Goal: Communication & Community: Answer question/provide support

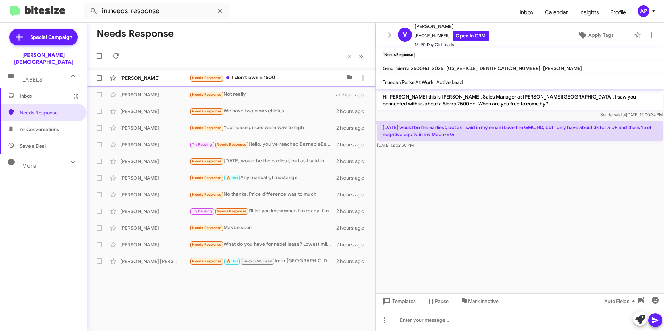
click at [208, 78] on span "Needs Response" at bounding box center [206, 78] width 29 height 5
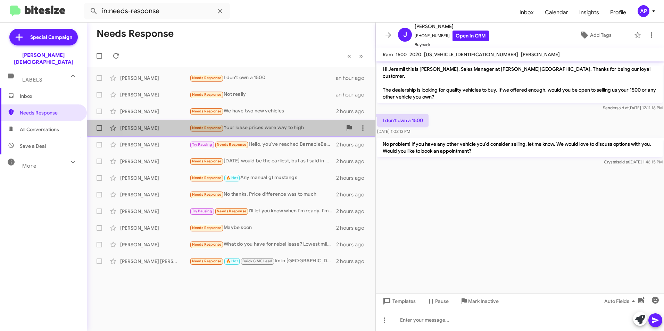
click at [206, 125] on small "Needs Response" at bounding box center [206, 128] width 33 height 7
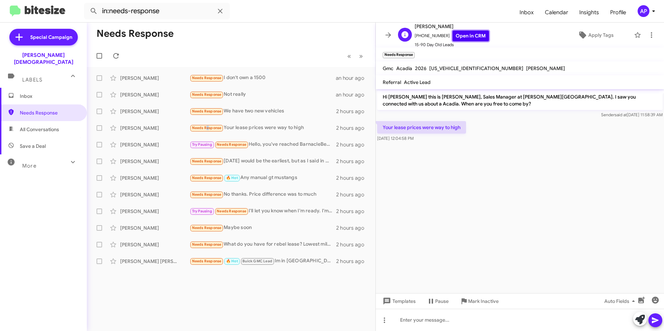
click at [469, 35] on link "Open in CRM" at bounding box center [470, 36] width 36 height 11
click at [590, 175] on cdk-virtual-scroll-viewport "Hi [PERSON_NAME] this is [PERSON_NAME], Sales Manager at [PERSON_NAME][GEOGRAPH…" at bounding box center [519, 191] width 288 height 204
drag, startPoint x: 522, startPoint y: 169, endPoint x: 498, endPoint y: 174, distance: 24.4
click at [522, 170] on cdk-virtual-scroll-viewport "Hi [PERSON_NAME] this is [PERSON_NAME], Sales Manager at [PERSON_NAME][GEOGRAPH…" at bounding box center [519, 191] width 288 height 204
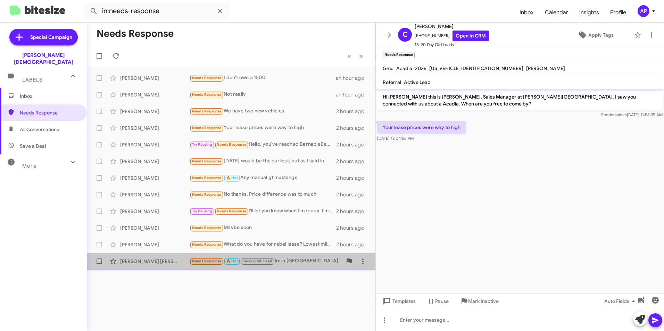
click at [143, 261] on div "[PERSON_NAME] [PERSON_NAME]" at bounding box center [154, 261] width 69 height 7
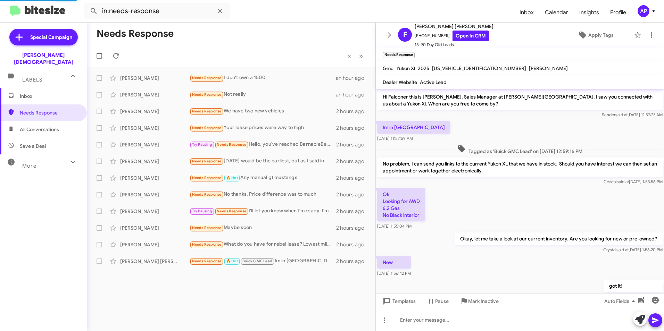
scroll to position [195, 0]
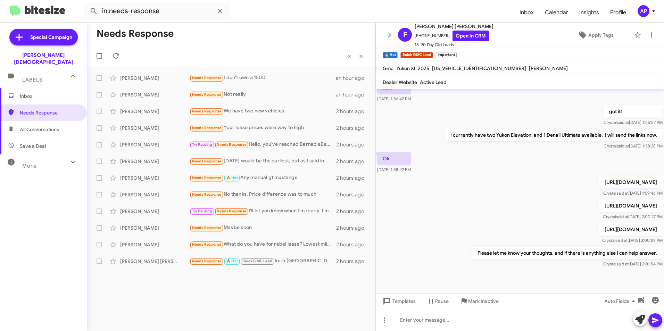
click at [599, 225] on p "[URL][DOMAIN_NAME]" at bounding box center [631, 229] width 64 height 12
click at [599, 200] on p "[URL][DOMAIN_NAME]" at bounding box center [631, 206] width 64 height 12
click at [599, 176] on p "[URL][DOMAIN_NAME]" at bounding box center [631, 182] width 64 height 12
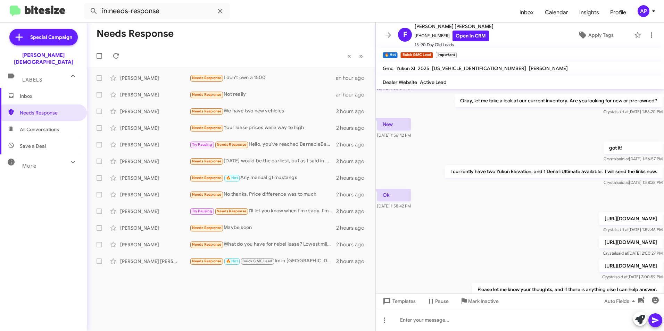
scroll to position [126, 0]
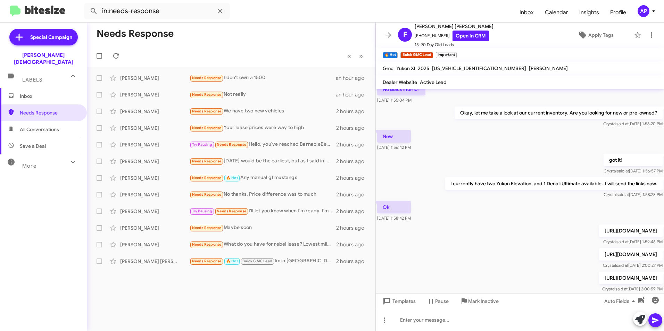
click at [599, 233] on p "[URL][DOMAIN_NAME]" at bounding box center [631, 231] width 64 height 12
click at [599, 232] on p "[URL][DOMAIN_NAME]" at bounding box center [631, 231] width 64 height 12
drag, startPoint x: 420, startPoint y: 232, endPoint x: 507, endPoint y: 234, distance: 87.5
click at [599, 234] on p "[URL][DOMAIN_NAME]" at bounding box center [631, 231] width 64 height 12
drag, startPoint x: 507, startPoint y: 234, endPoint x: 511, endPoint y: 235, distance: 4.0
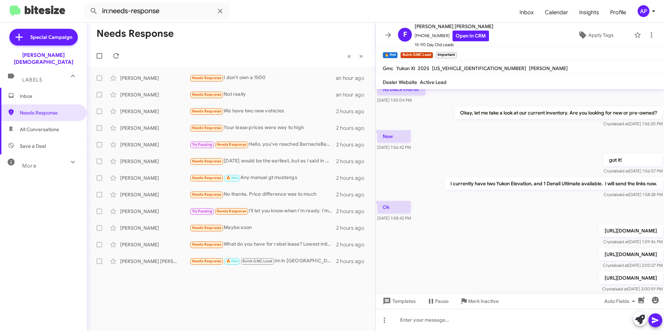
click at [599, 235] on p "[URL][DOMAIN_NAME]" at bounding box center [631, 231] width 64 height 12
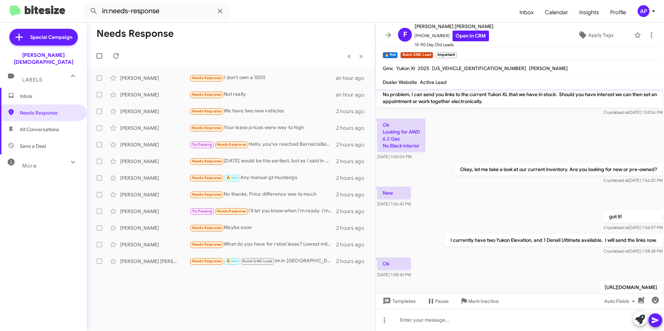
scroll to position [174, 0]
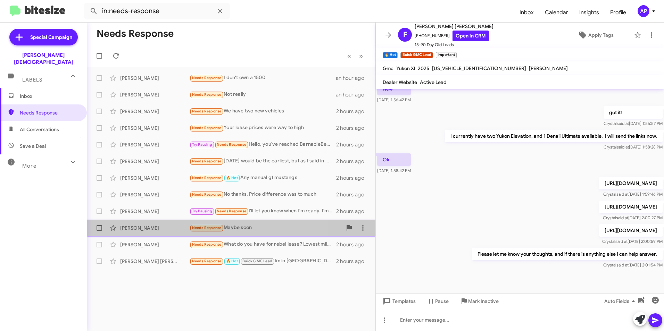
click at [131, 225] on div "[PERSON_NAME]" at bounding box center [154, 228] width 69 height 7
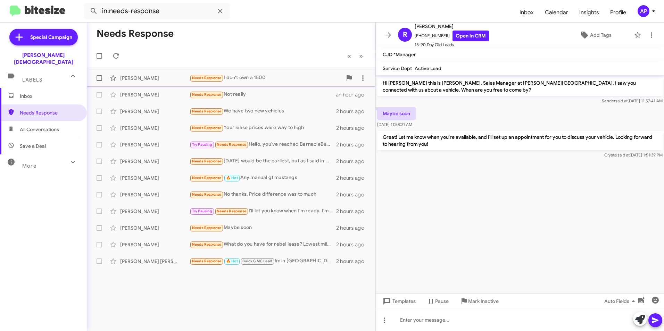
click at [133, 77] on div "[PERSON_NAME]" at bounding box center [154, 78] width 69 height 7
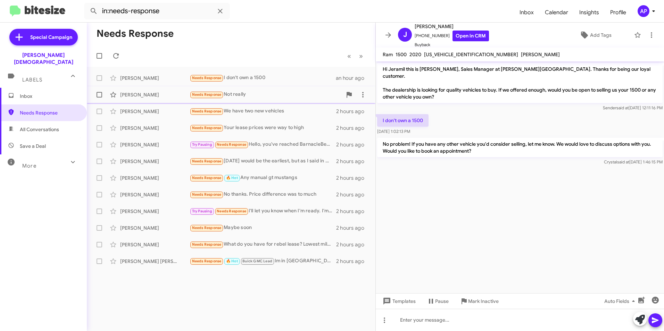
click at [204, 94] on span "Needs Response" at bounding box center [206, 94] width 29 height 5
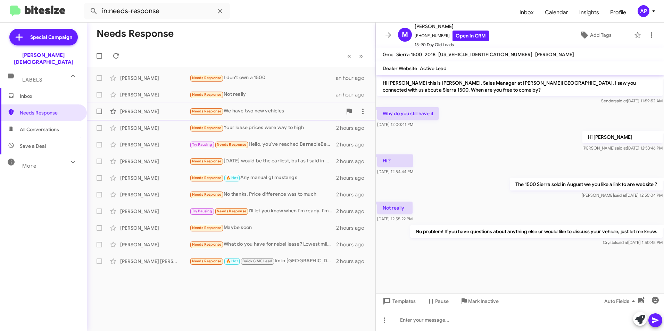
click at [203, 112] on span "Needs Response" at bounding box center [206, 111] width 29 height 5
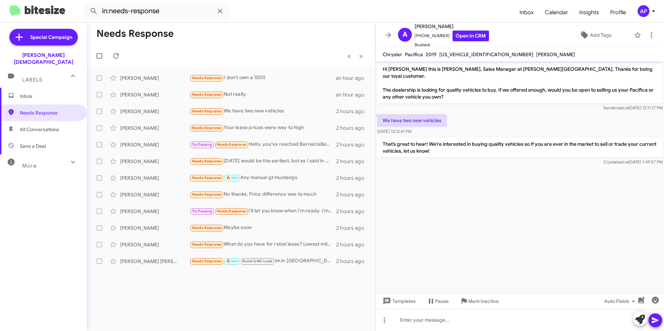
click at [608, 178] on cdk-virtual-scroll-viewport "Hi [PERSON_NAME] this is [PERSON_NAME], Sales Manager at [PERSON_NAME][GEOGRAPH…" at bounding box center [519, 177] width 288 height 232
click at [38, 109] on span "Needs Response" at bounding box center [49, 112] width 59 height 7
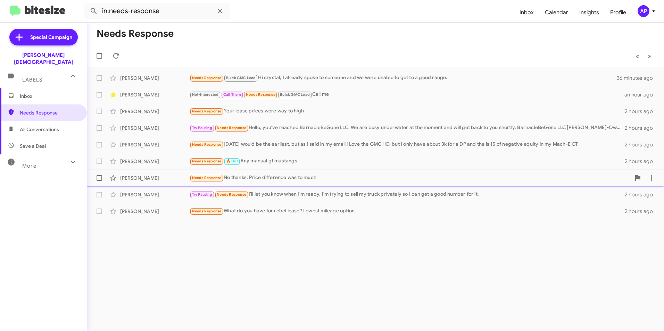
click at [98, 177] on span at bounding box center [99, 178] width 6 height 6
click at [99, 181] on input "checkbox" at bounding box center [99, 181] width 0 height 0
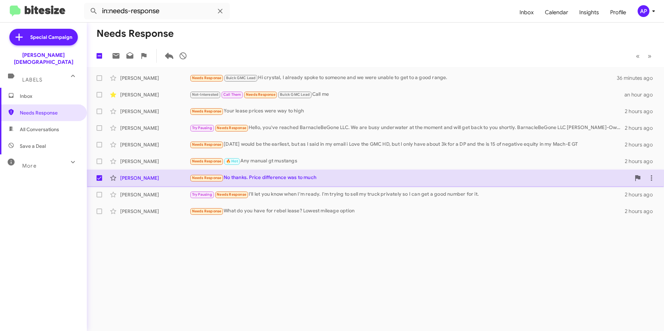
click at [285, 179] on div "Needs Response No thanks. Price difference was to much" at bounding box center [409, 178] width 441 height 8
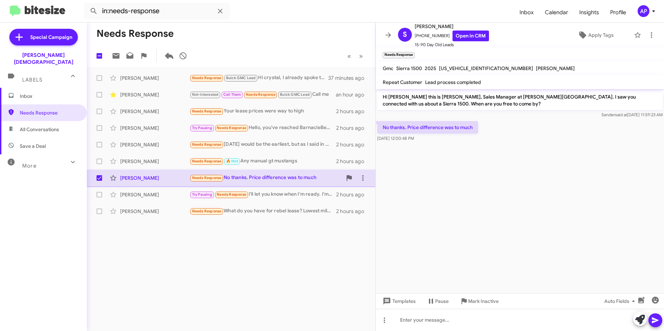
click at [95, 179] on label at bounding box center [99, 178] width 14 height 14
click at [99, 181] on input "checkbox" at bounding box center [99, 181] width 0 height 0
checkbox input "false"
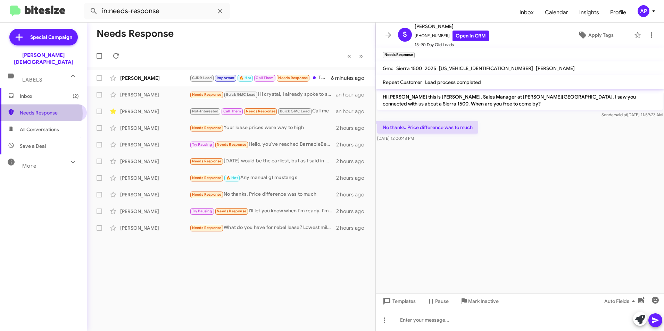
drag, startPoint x: 36, startPoint y: 107, endPoint x: 132, endPoint y: 115, distance: 96.4
click at [36, 109] on span "Needs Response" at bounding box center [49, 112] width 59 height 7
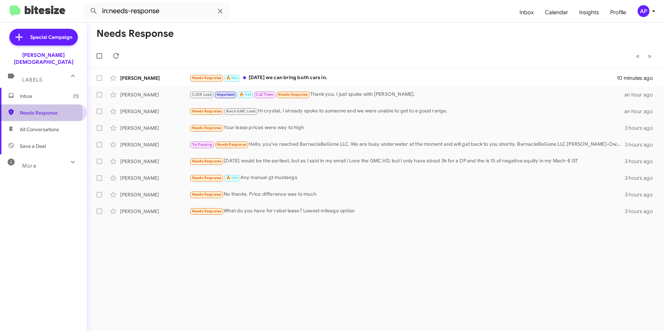
click at [35, 109] on span "Needs Response" at bounding box center [49, 112] width 59 height 7
click at [32, 104] on span "Needs Response" at bounding box center [43, 112] width 87 height 17
click at [42, 109] on span "Needs Response" at bounding box center [49, 112] width 59 height 7
click at [44, 109] on span "Needs Response" at bounding box center [49, 112] width 59 height 7
click at [99, 77] on span at bounding box center [99, 78] width 6 height 6
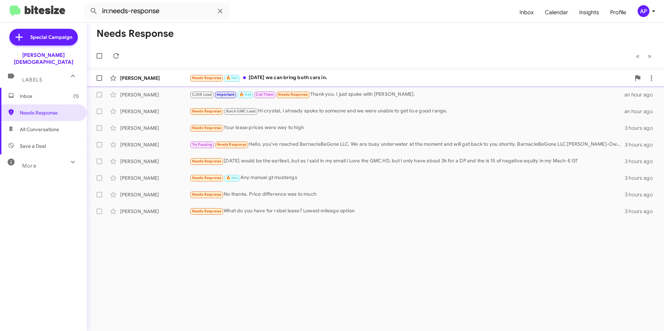
click at [99, 81] on input "checkbox" at bounding box center [99, 81] width 0 height 0
checkbox input "true"
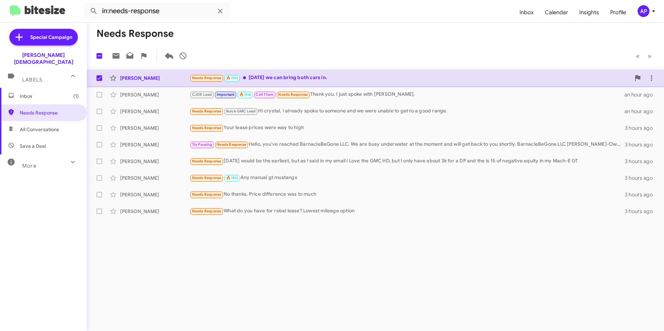
click at [203, 77] on span "Needs Response" at bounding box center [206, 78] width 29 height 5
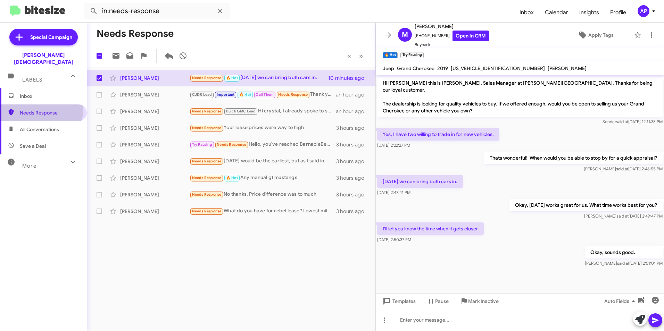
click at [37, 109] on span "Needs Response" at bounding box center [49, 112] width 59 height 7
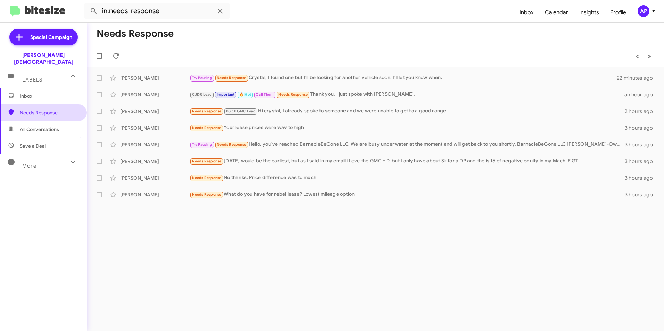
click at [33, 109] on span "Needs Response" at bounding box center [49, 112] width 59 height 7
click at [31, 109] on span "Needs Response" at bounding box center [49, 112] width 59 height 7
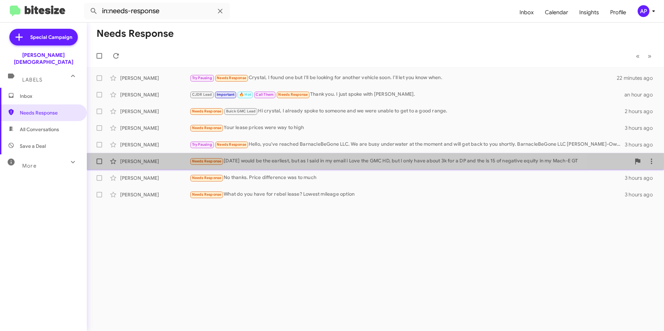
click at [140, 160] on div "[PERSON_NAME]" at bounding box center [154, 161] width 69 height 7
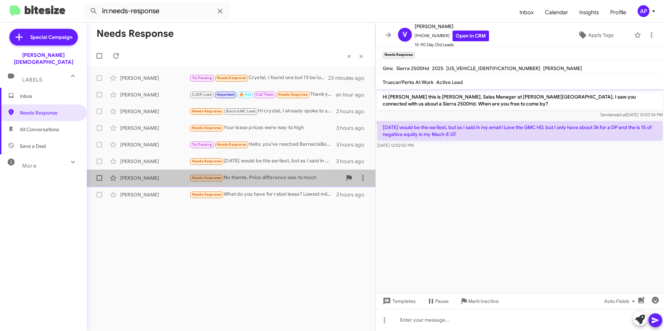
click at [131, 176] on div "[PERSON_NAME]" at bounding box center [154, 178] width 69 height 7
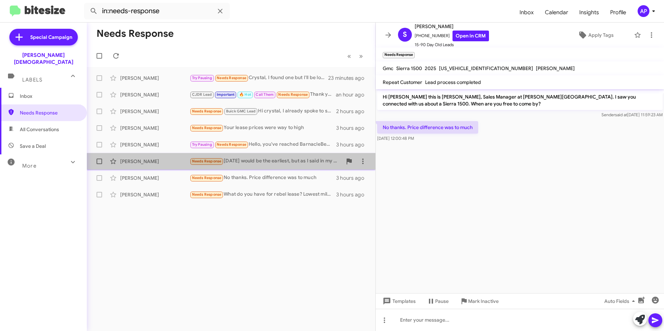
click at [132, 160] on div "[PERSON_NAME]" at bounding box center [154, 161] width 69 height 7
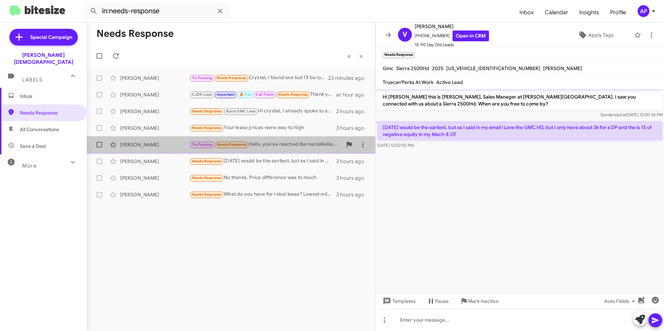
click at [130, 144] on div "[PERSON_NAME]" at bounding box center [154, 144] width 69 height 7
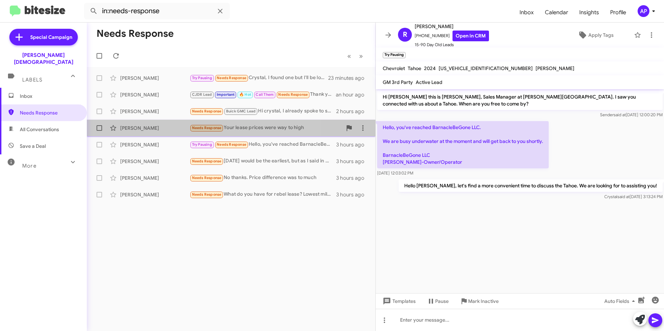
drag, startPoint x: 128, startPoint y: 125, endPoint x: 136, endPoint y: 123, distance: 8.8
click at [128, 125] on div "[PERSON_NAME]" at bounding box center [154, 128] width 69 height 7
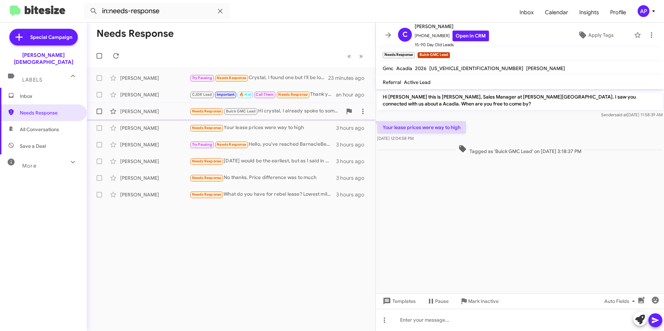
click at [135, 108] on div "[PERSON_NAME]" at bounding box center [154, 111] width 69 height 7
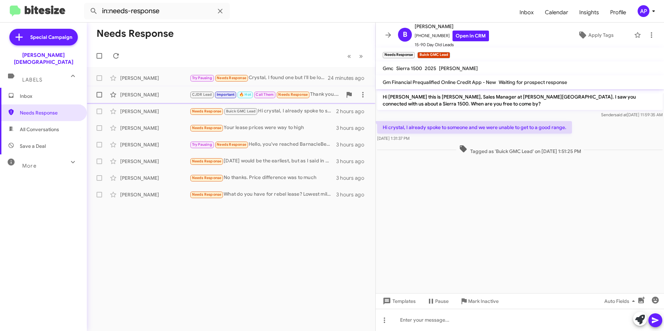
click at [133, 95] on div "[PERSON_NAME]" at bounding box center [154, 94] width 69 height 7
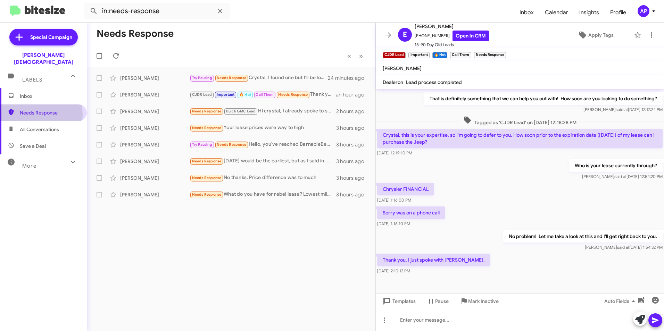
click at [35, 109] on span "Needs Response" at bounding box center [49, 112] width 59 height 7
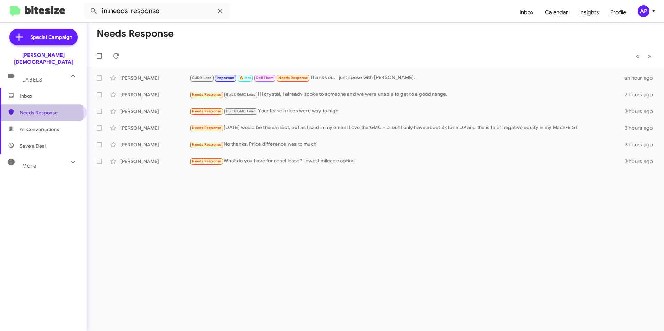
click at [41, 109] on span "Needs Response" at bounding box center [49, 112] width 59 height 7
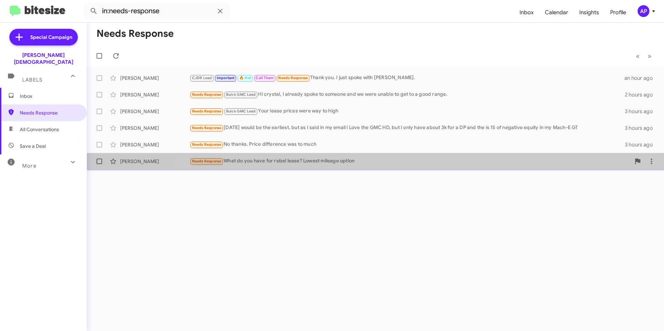
click at [440, 167] on div "[PERSON_NAME] Needs Response What do you have for rebel lease? Lowest mileage o…" at bounding box center [375, 161] width 566 height 14
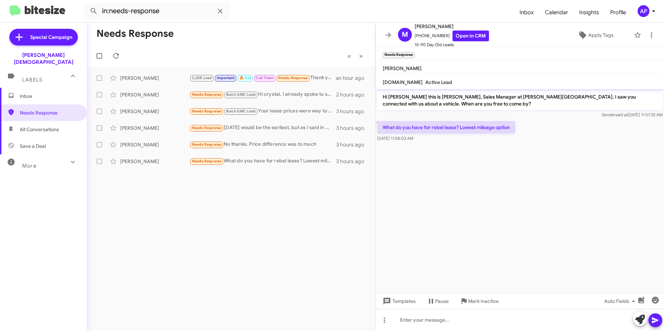
drag, startPoint x: 317, startPoint y: 199, endPoint x: 457, endPoint y: 185, distance: 141.2
click at [317, 198] on div "Needs Response « Previous » Next [PERSON_NAME] CJDR Lead Important 🔥 Hot Call T…" at bounding box center [231, 177] width 288 height 309
click at [497, 128] on p "What do you have for rebel lease? Lowest mileage option" at bounding box center [446, 127] width 138 height 12
click at [462, 34] on link "Open in CRM" at bounding box center [470, 36] width 36 height 11
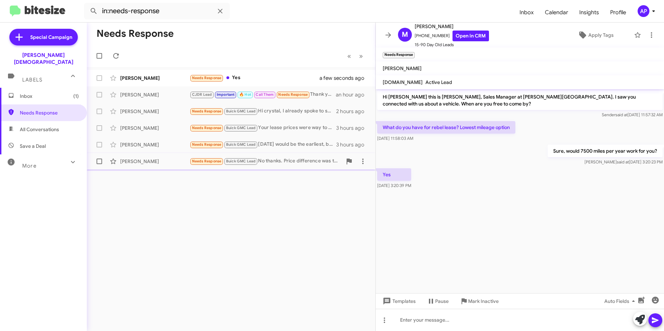
click at [132, 162] on div "[PERSON_NAME]" at bounding box center [154, 161] width 69 height 7
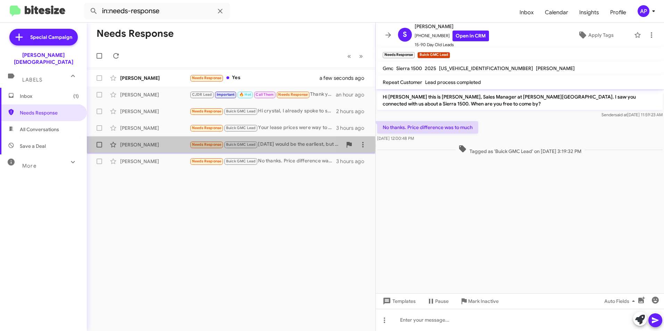
click at [135, 145] on div "[PERSON_NAME]" at bounding box center [154, 144] width 69 height 7
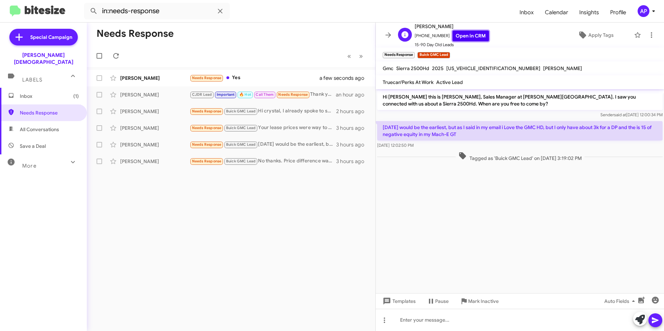
click at [470, 35] on link "Open in CRM" at bounding box center [470, 36] width 36 height 11
click at [304, 226] on div "Needs Response « Previous » Next [PERSON_NAME] Needs Response Yes a minute ago …" at bounding box center [231, 177] width 288 height 309
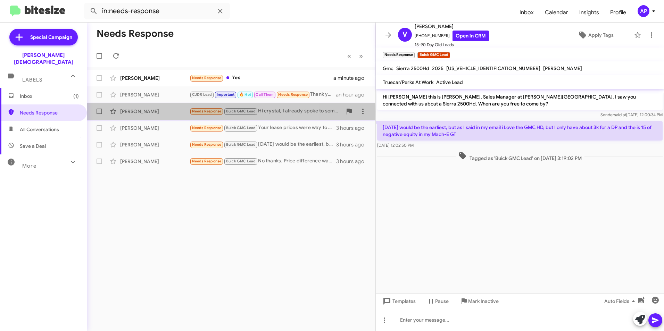
click at [127, 111] on div "[PERSON_NAME]" at bounding box center [154, 111] width 69 height 7
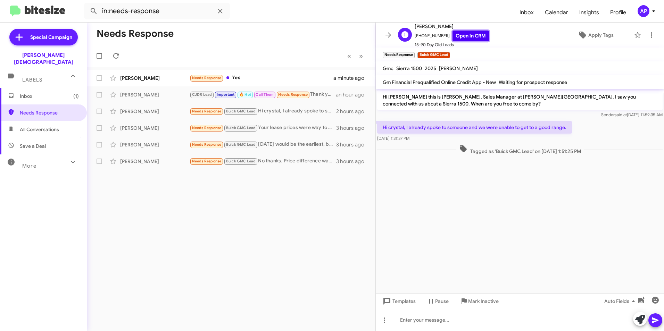
click at [461, 33] on link "Open in CRM" at bounding box center [470, 36] width 36 height 11
click at [650, 32] on icon at bounding box center [650, 35] width 1 height 6
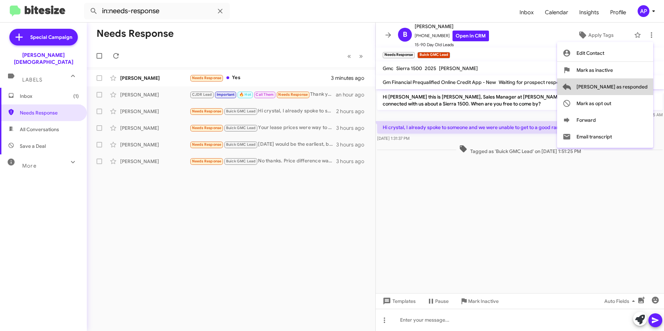
click at [645, 86] on span "[PERSON_NAME] as responded" at bounding box center [611, 86] width 71 height 17
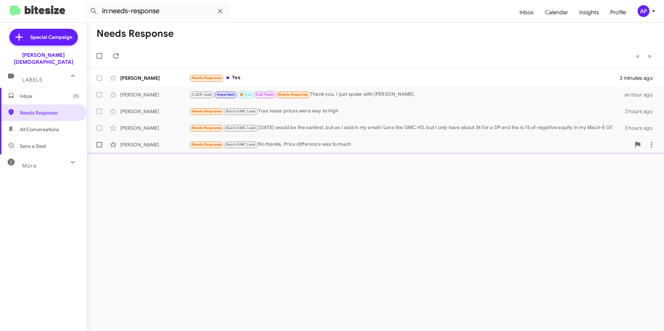
click at [124, 143] on div "[PERSON_NAME]" at bounding box center [154, 144] width 69 height 7
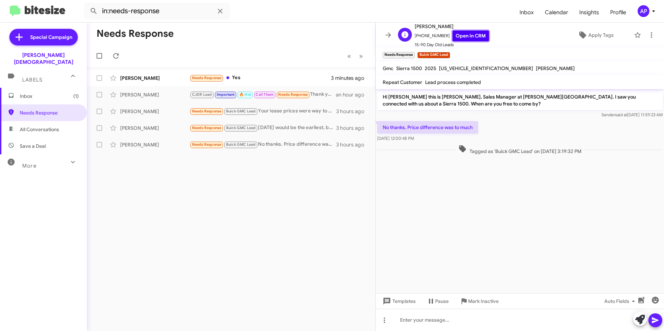
click at [459, 32] on link "Open in CRM" at bounding box center [470, 36] width 36 height 11
click at [647, 35] on icon at bounding box center [651, 35] width 8 height 8
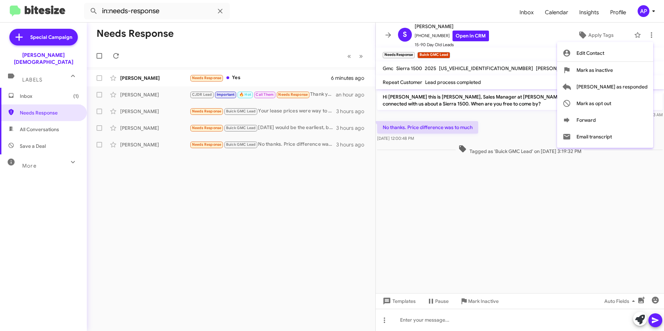
click at [138, 144] on div at bounding box center [332, 165] width 664 height 331
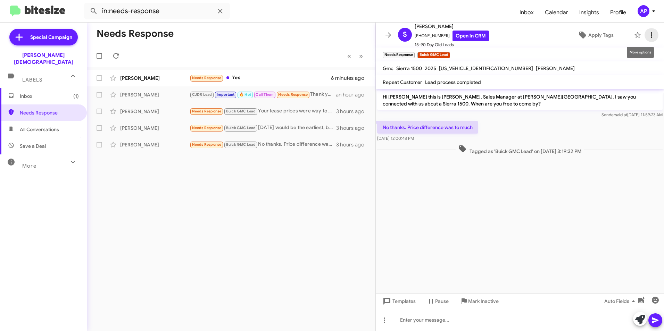
click at [647, 34] on icon at bounding box center [651, 35] width 8 height 8
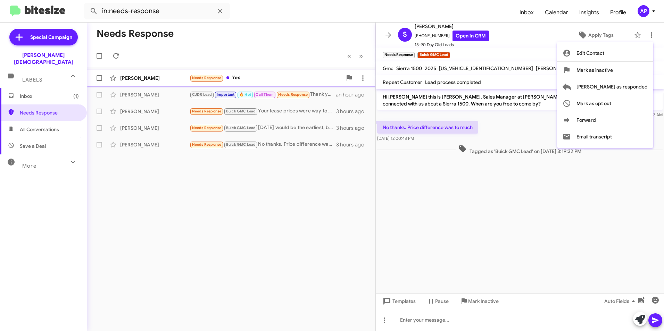
click at [634, 86] on span "[PERSON_NAME] as responded" at bounding box center [611, 86] width 71 height 17
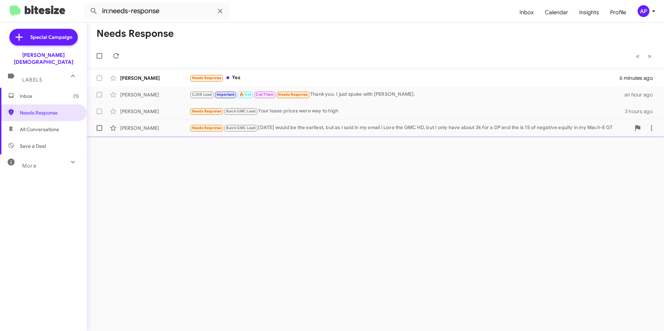
click at [149, 127] on div "[PERSON_NAME]" at bounding box center [154, 128] width 69 height 7
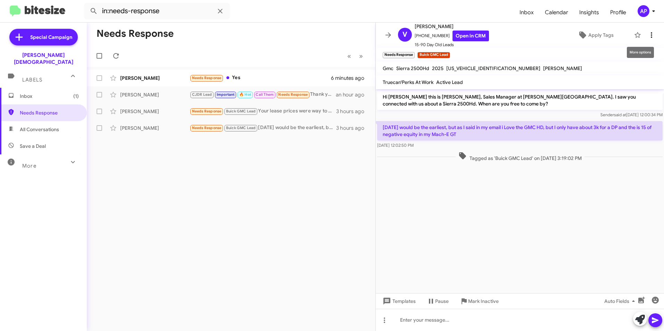
click at [647, 36] on icon at bounding box center [651, 35] width 8 height 8
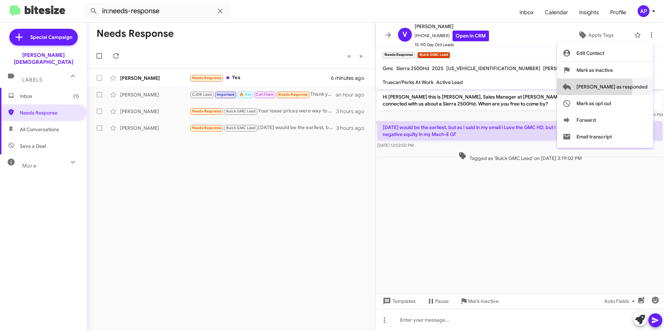
click at [622, 86] on span "[PERSON_NAME] as responded" at bounding box center [611, 86] width 71 height 17
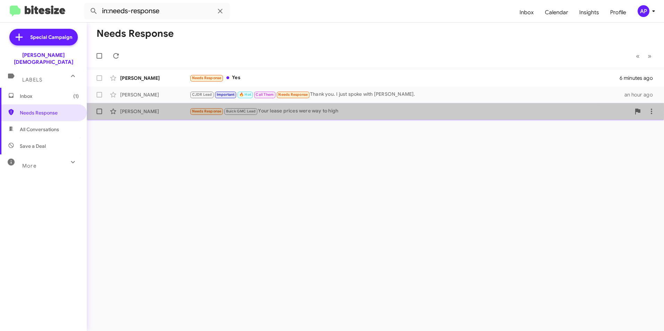
click at [145, 110] on div "[PERSON_NAME]" at bounding box center [154, 111] width 69 height 7
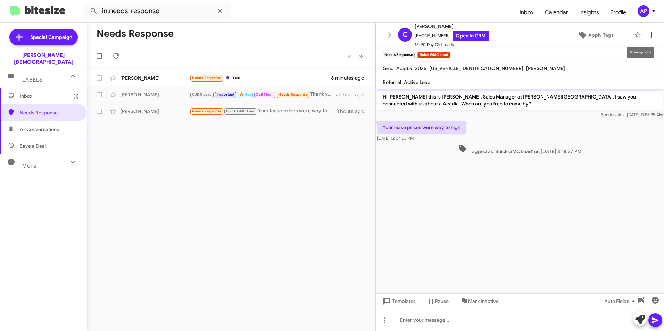
click at [647, 33] on icon at bounding box center [651, 35] width 8 height 8
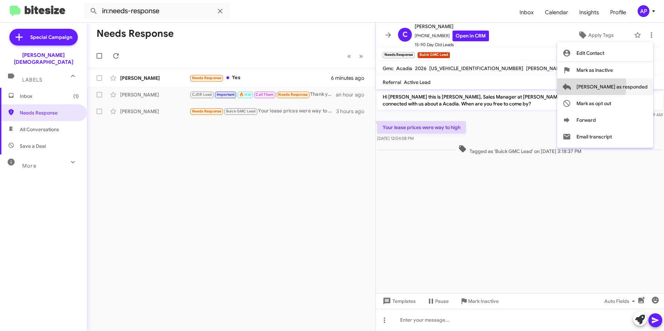
click at [616, 86] on span "[PERSON_NAME] as responded" at bounding box center [611, 86] width 71 height 17
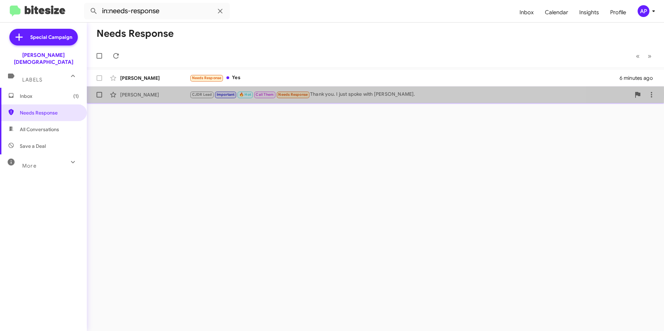
click at [140, 92] on div "[PERSON_NAME]" at bounding box center [154, 94] width 69 height 7
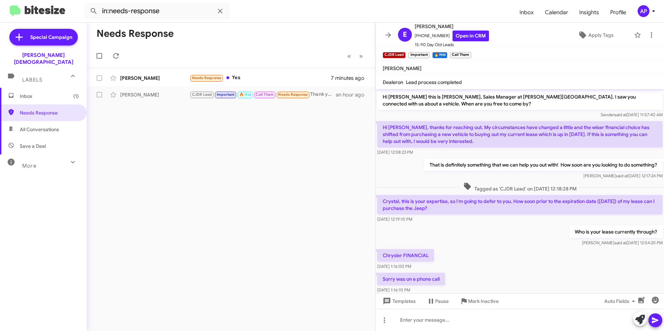
click at [239, 173] on div "Needs Response « Previous » Next [PERSON_NAME] Needs Response Yes 7 minutes ago…" at bounding box center [231, 177] width 288 height 309
click at [329, 174] on div "Needs Response « Previous » Next [PERSON_NAME] Needs Response Yes 7 minutes ago…" at bounding box center [231, 177] width 288 height 309
click at [154, 158] on div "Needs Response « Previous » Next [PERSON_NAME] Needs Response Yes 7 minutes ago…" at bounding box center [231, 177] width 288 height 309
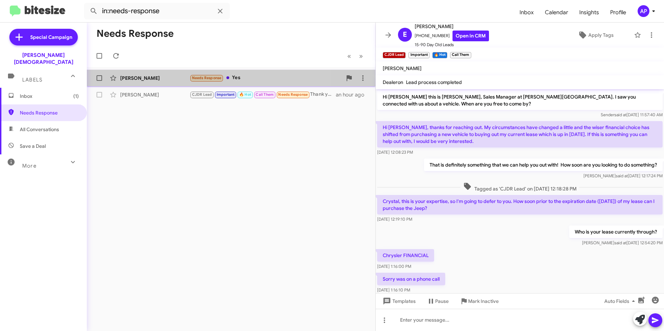
click at [133, 76] on div "[PERSON_NAME]" at bounding box center [154, 78] width 69 height 7
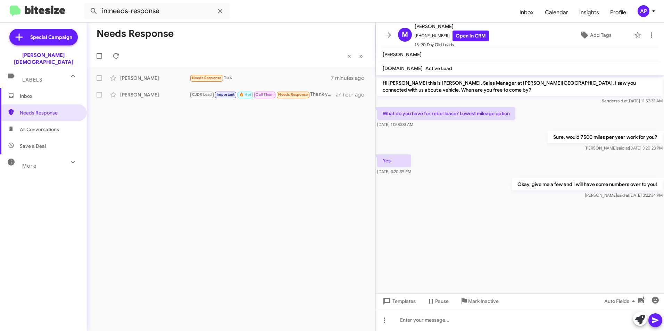
click at [249, 168] on div "Needs Response « Previous » Next [PERSON_NAME] Needs Response Yes 7 minutes ago…" at bounding box center [231, 177] width 288 height 309
click at [134, 92] on div "[PERSON_NAME]" at bounding box center [154, 94] width 69 height 7
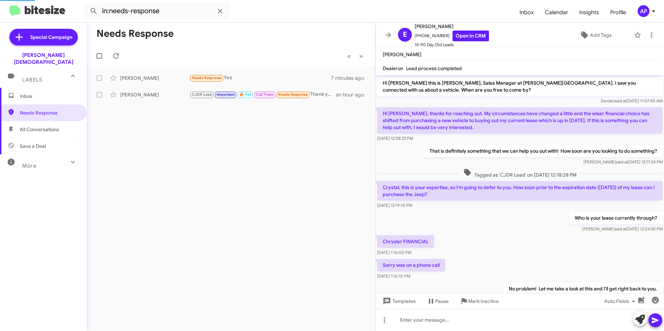
scroll to position [78, 0]
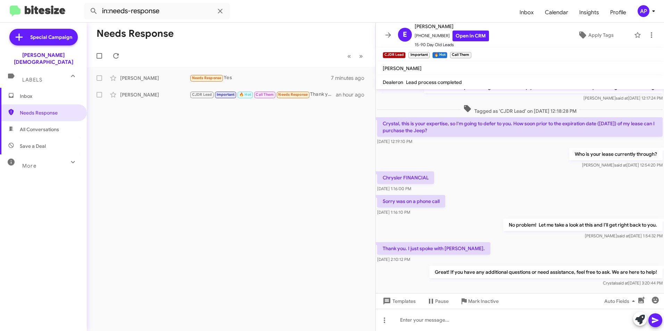
drag, startPoint x: 238, startPoint y: 164, endPoint x: 229, endPoint y: 166, distance: 8.9
click at [229, 166] on div "Needs Response « Previous » Next [PERSON_NAME] Needs Response Yes 7 minutes ago…" at bounding box center [231, 177] width 288 height 309
drag, startPoint x: 24, startPoint y: 91, endPoint x: 55, endPoint y: 89, distance: 30.6
click at [24, 93] on span "Inbox" at bounding box center [49, 96] width 59 height 7
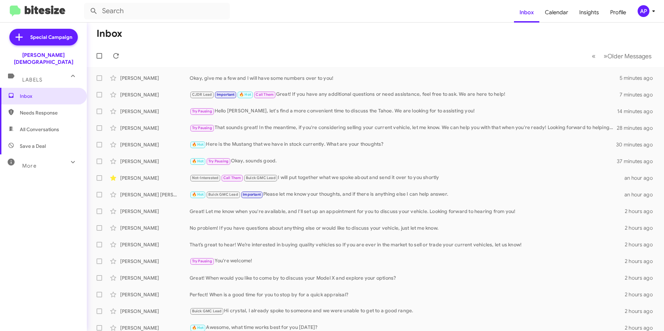
click at [36, 109] on span "Needs Response" at bounding box center [49, 112] width 59 height 7
type input "in:needs-response"
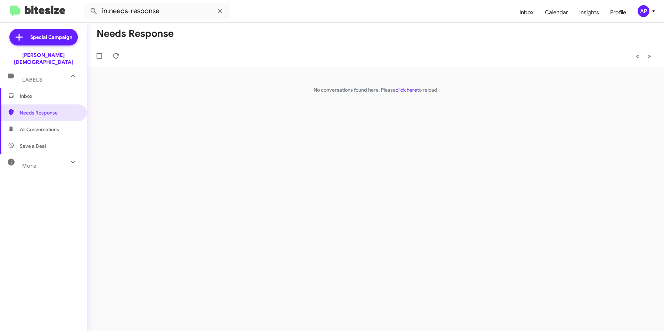
click at [375, 152] on div "Needs Response « Previous » Next No conversations found here. Please click here…" at bounding box center [375, 177] width 577 height 309
click at [41, 109] on span "Needs Response" at bounding box center [49, 112] width 59 height 7
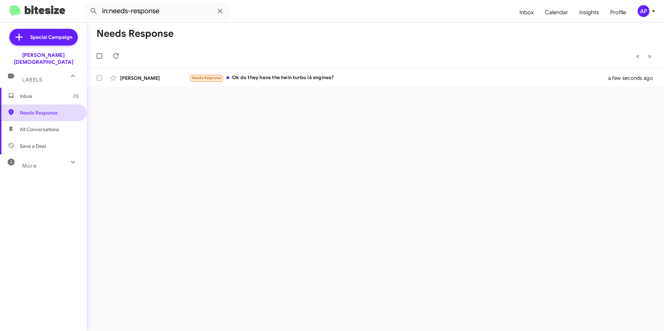
click at [33, 109] on span "Needs Response" at bounding box center [49, 112] width 59 height 7
click at [28, 109] on span "Needs Response" at bounding box center [49, 112] width 59 height 7
click at [304, 119] on div "Needs Response « Previous » Next [PERSON_NAME] Needs Response Ok do they have t…" at bounding box center [375, 177] width 577 height 309
